Goal: Connect with others: Connect with others

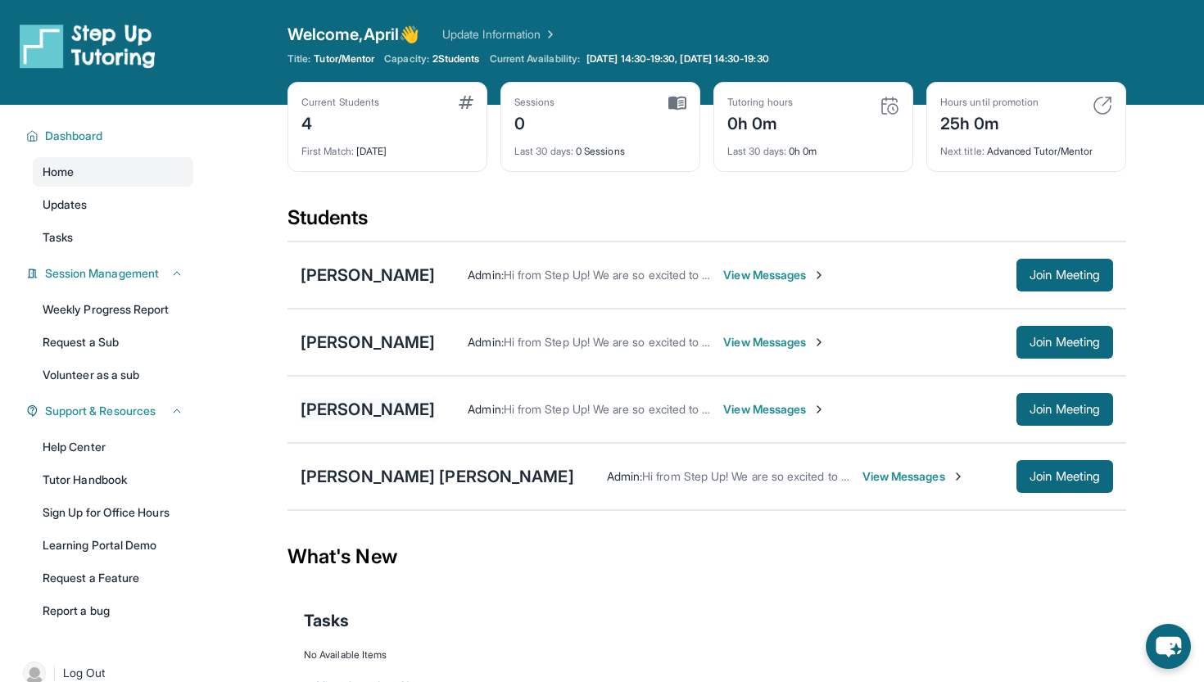
click at [378, 413] on div "[PERSON_NAME]" at bounding box center [368, 409] width 134 height 23
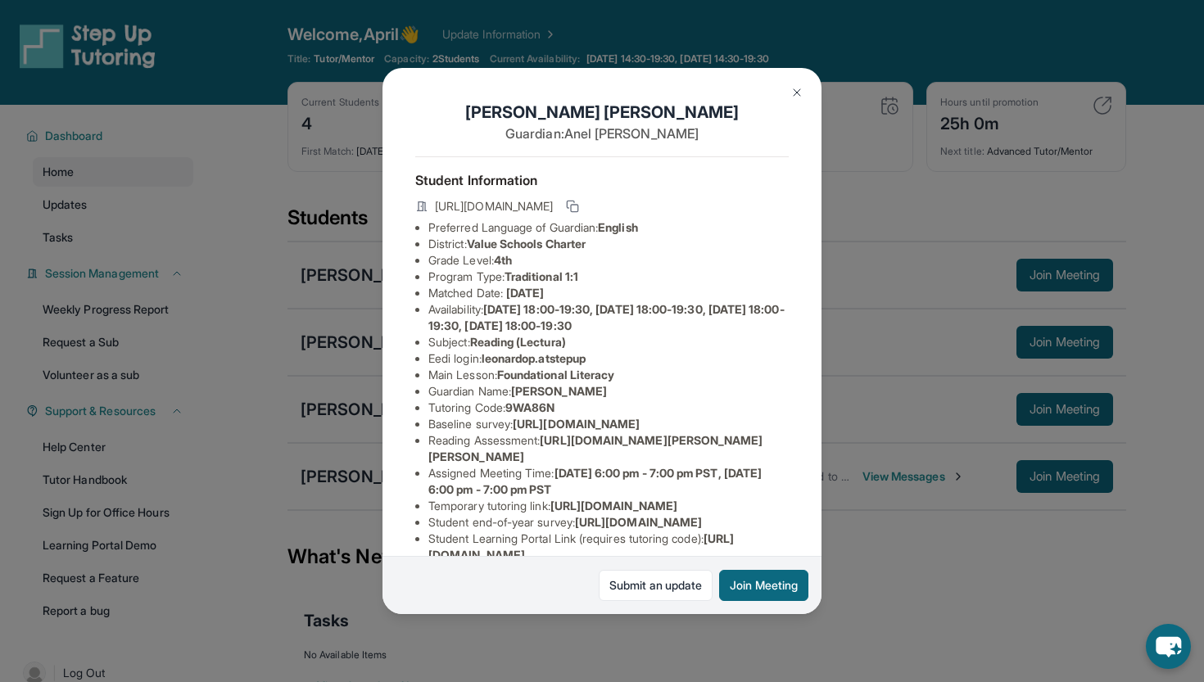
scroll to position [96, 0]
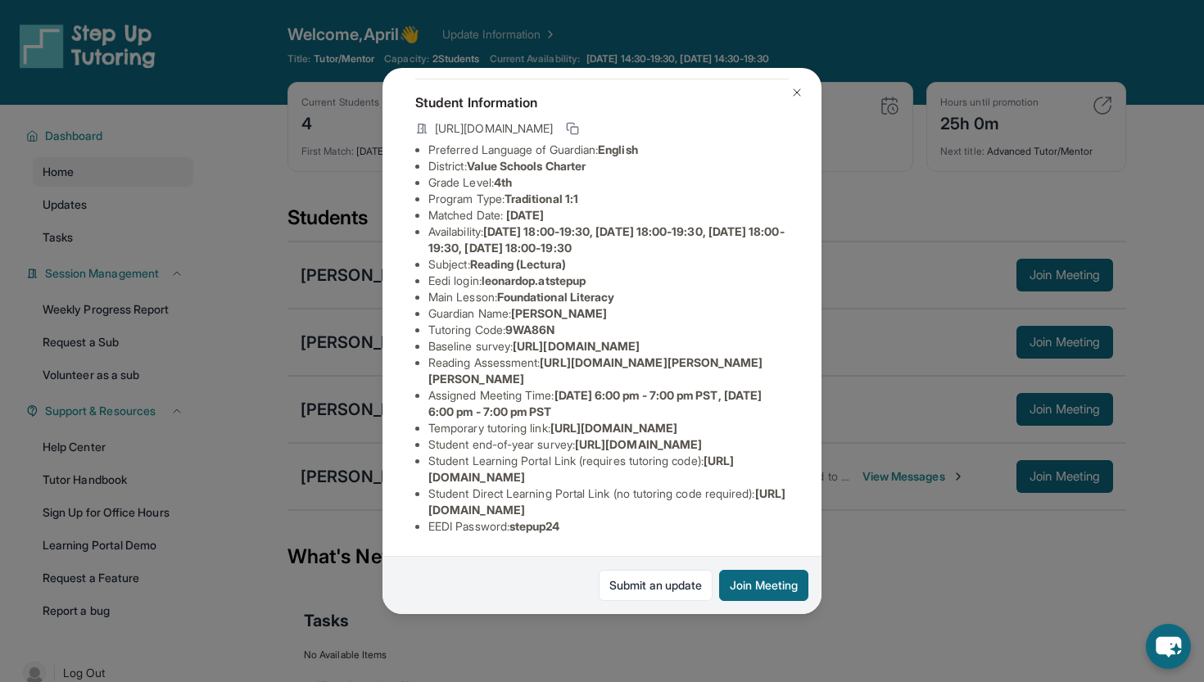
click at [803, 93] on img at bounding box center [796, 92] width 13 height 13
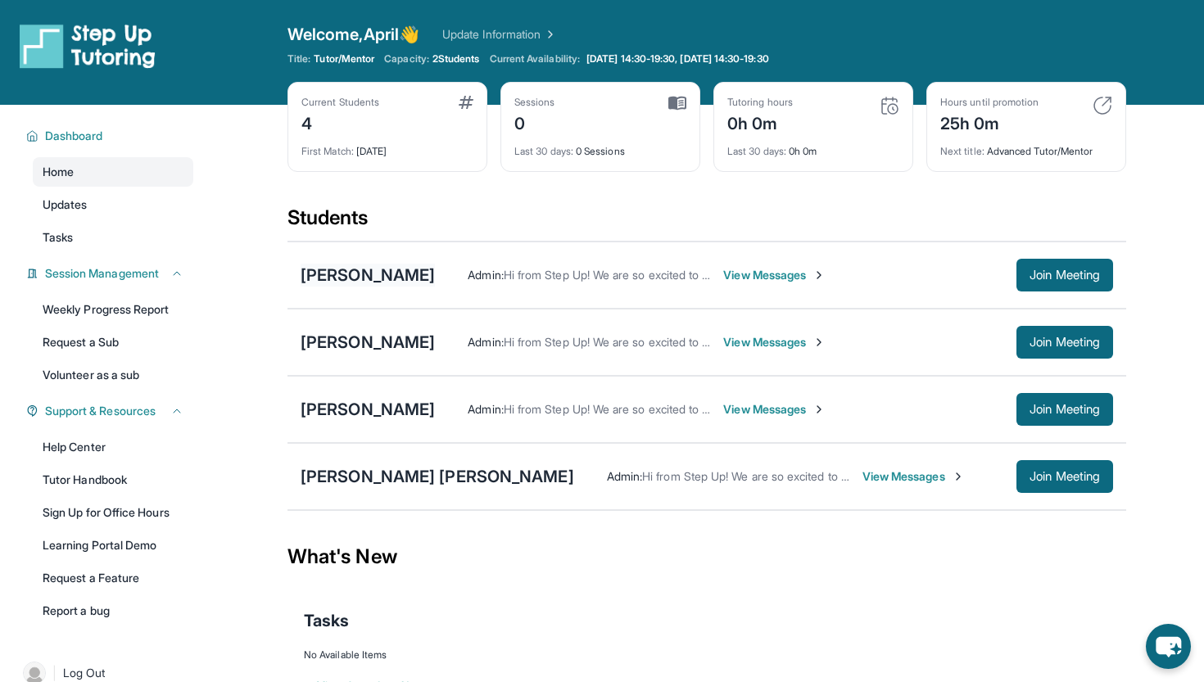
click at [435, 281] on div "[PERSON_NAME]" at bounding box center [368, 275] width 134 height 23
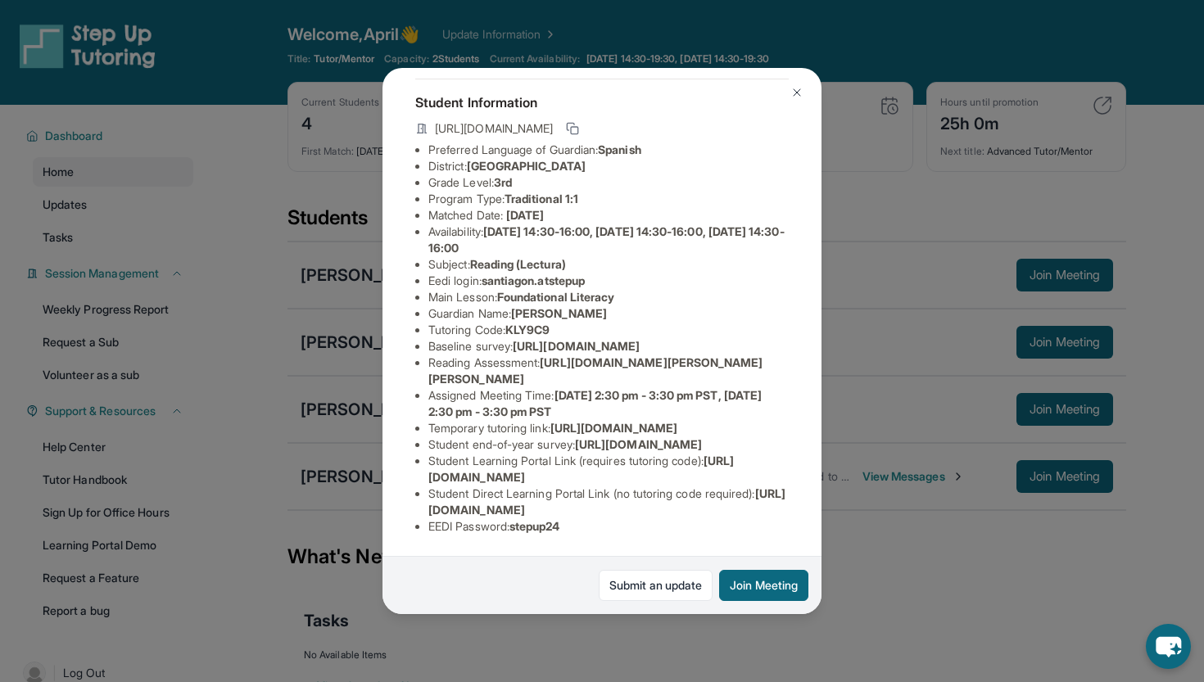
scroll to position [105, 0]
click at [793, 94] on img at bounding box center [796, 92] width 13 height 13
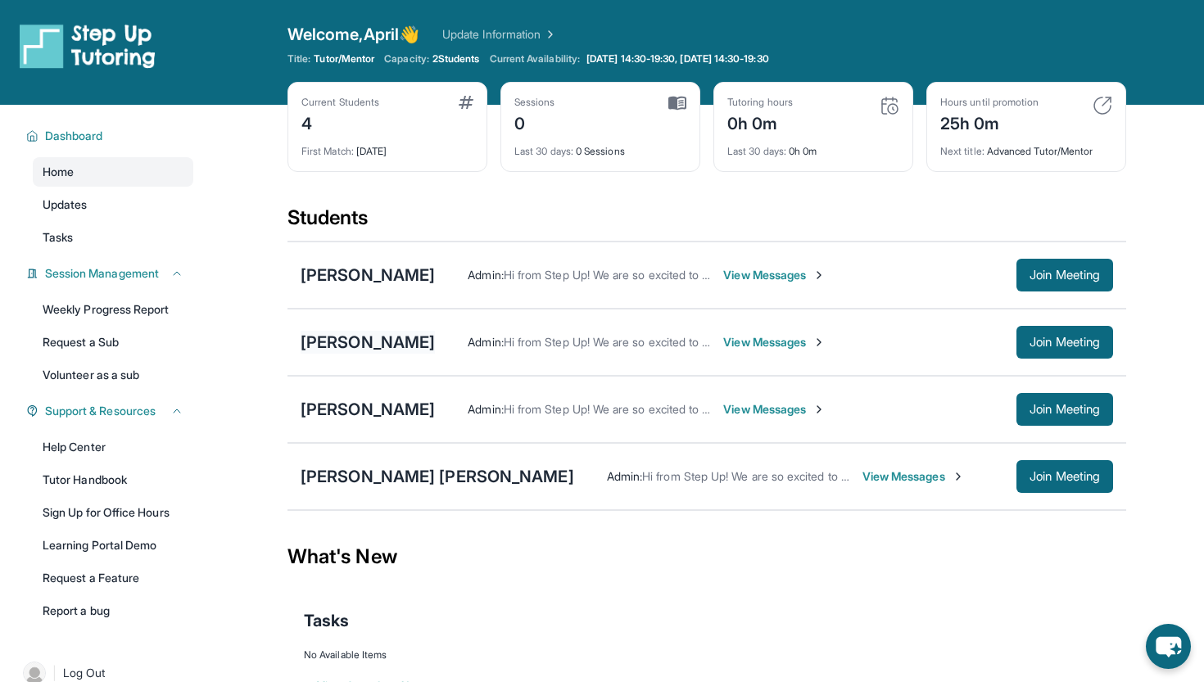
click at [423, 341] on div "[PERSON_NAME]" at bounding box center [368, 342] width 134 height 23
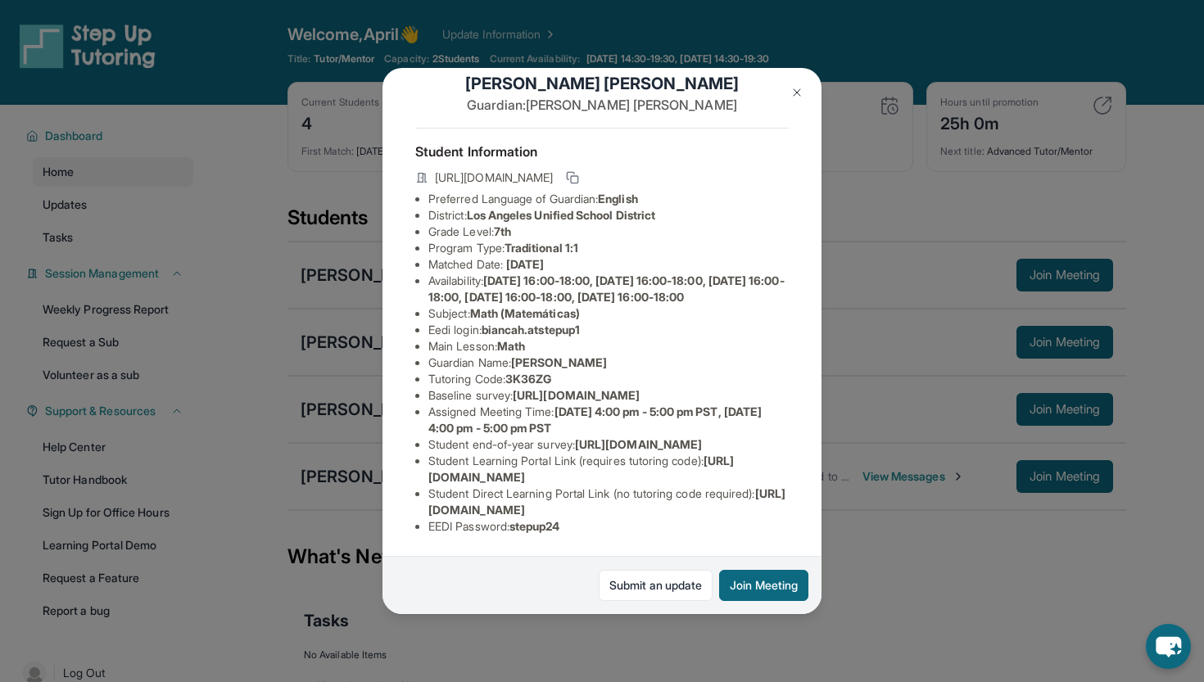
scroll to position [140, 11]
click at [796, 88] on img at bounding box center [796, 92] width 13 height 13
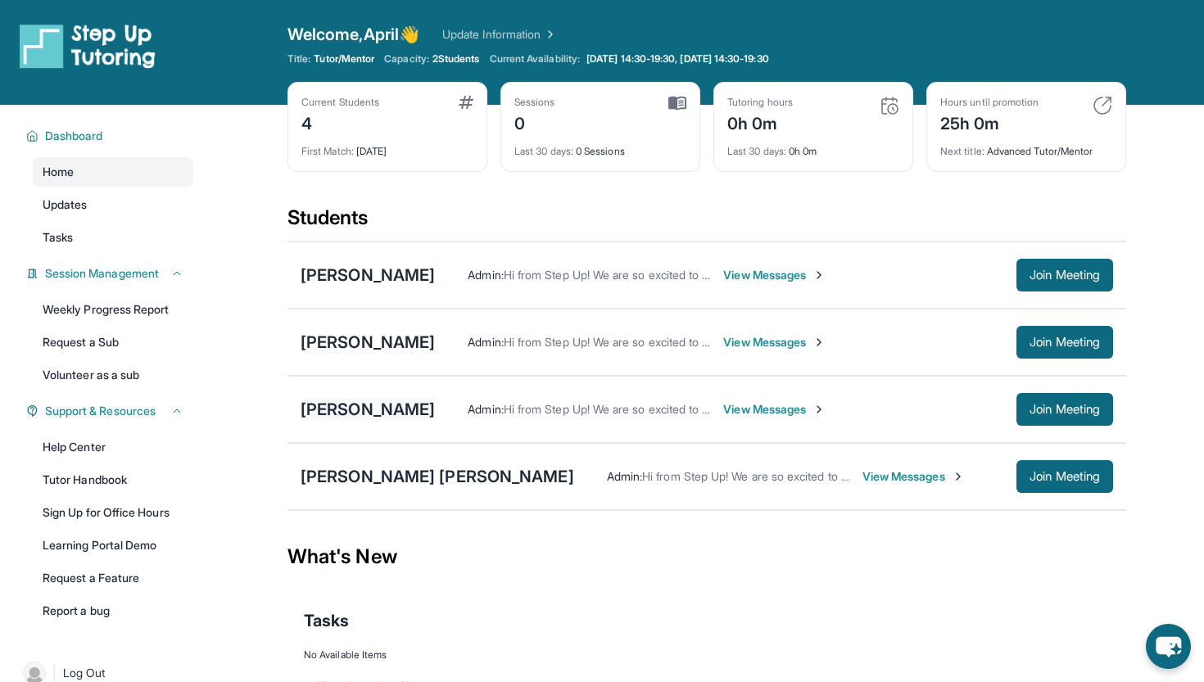
click at [382, 398] on div "[PERSON_NAME]" at bounding box center [368, 409] width 134 height 23
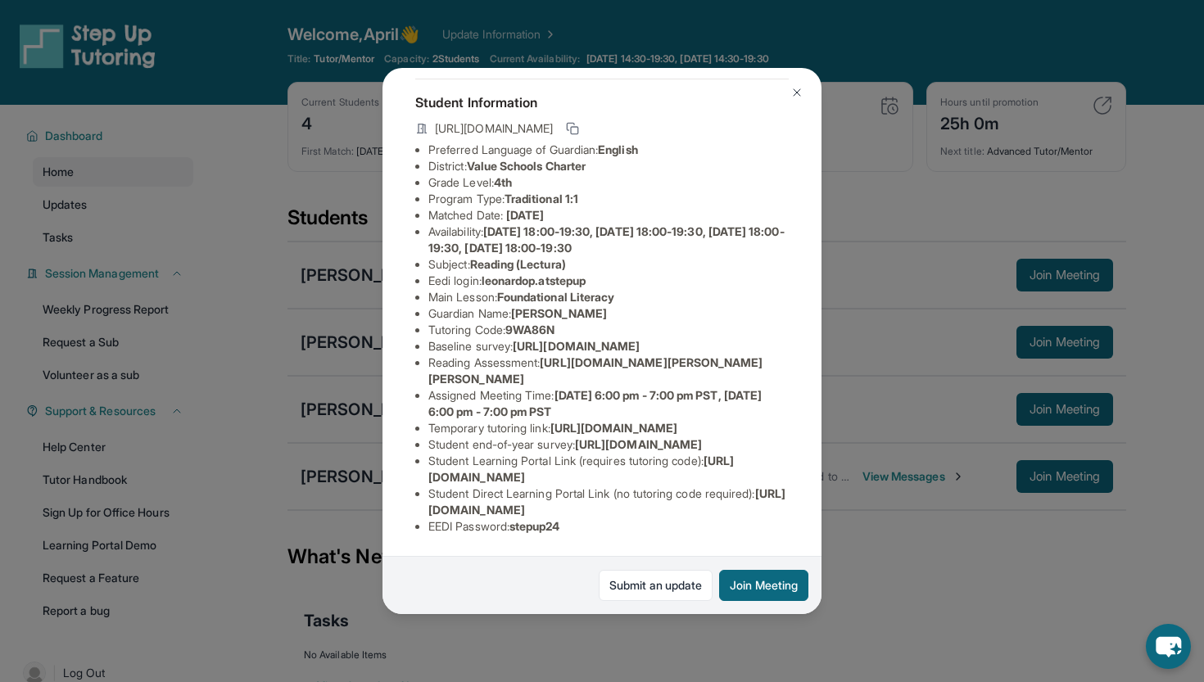
scroll to position [212, 0]
click at [797, 84] on button at bounding box center [796, 92] width 33 height 33
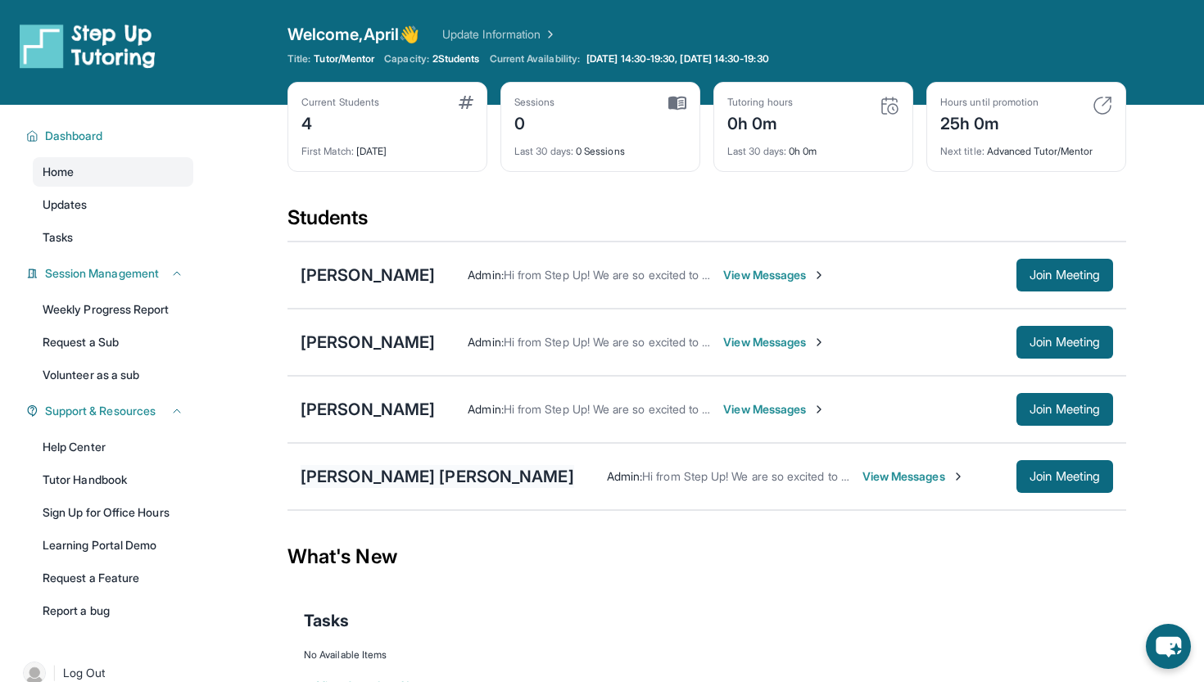
click at [400, 477] on div "[PERSON_NAME] [PERSON_NAME]" at bounding box center [438, 476] width 274 height 23
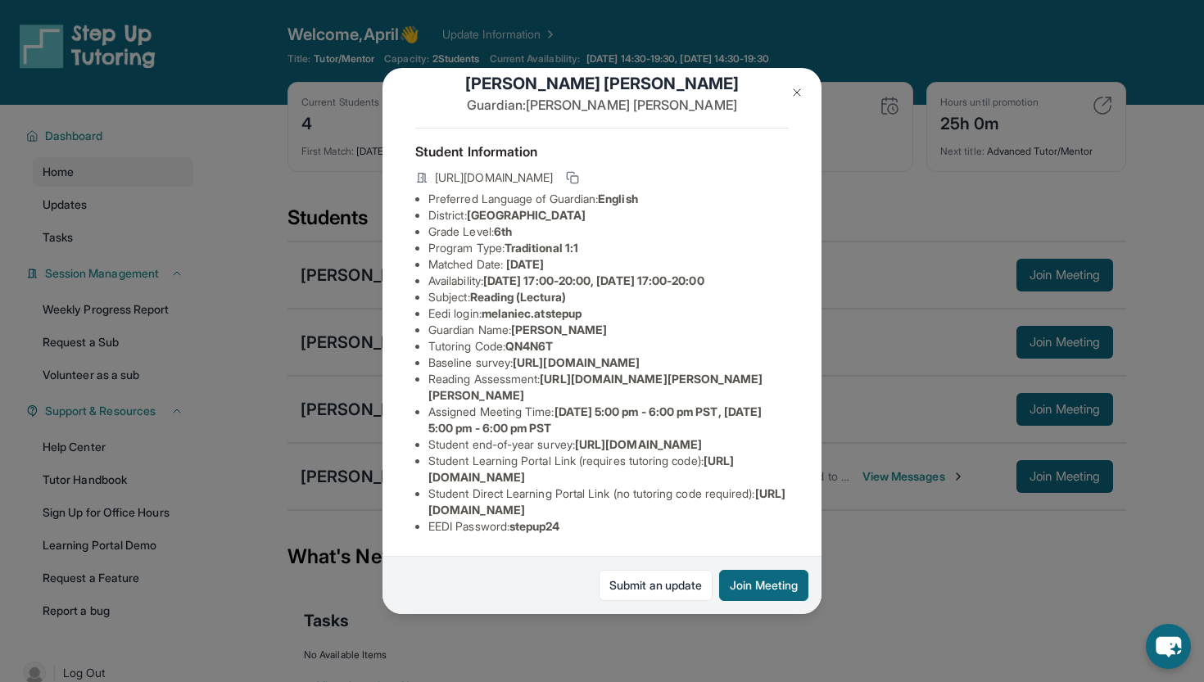
scroll to position [46, 0]
click at [793, 88] on img at bounding box center [796, 92] width 13 height 13
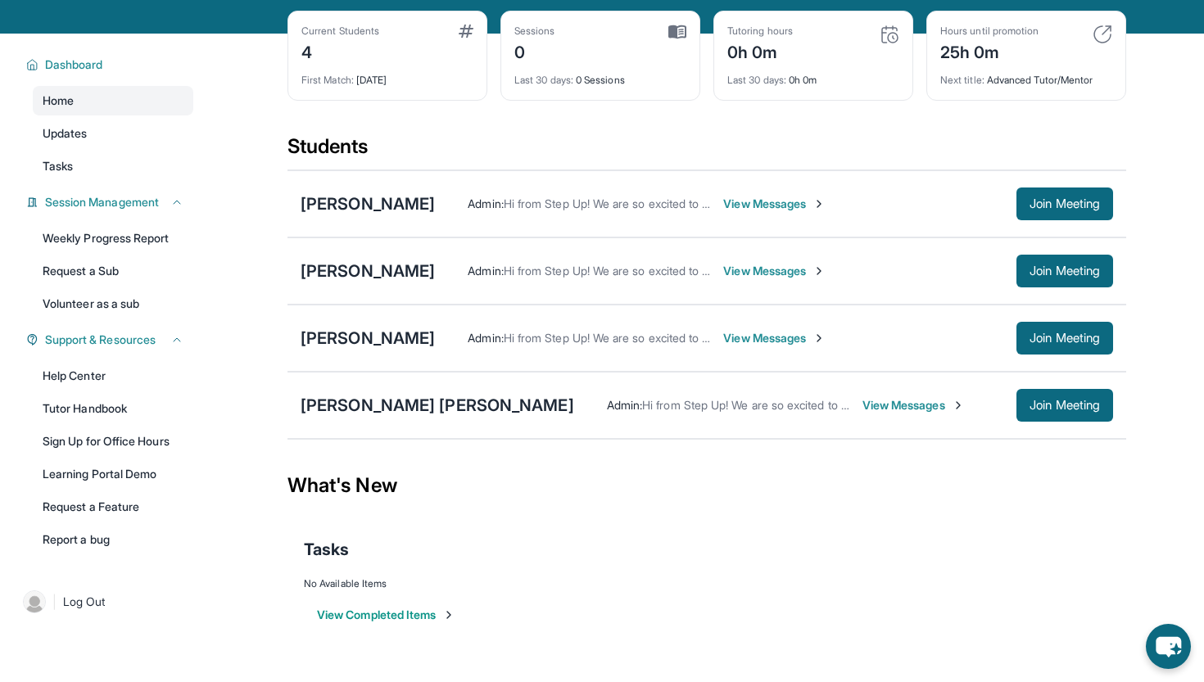
scroll to position [0, 0]
